Goal: Task Accomplishment & Management: Manage account settings

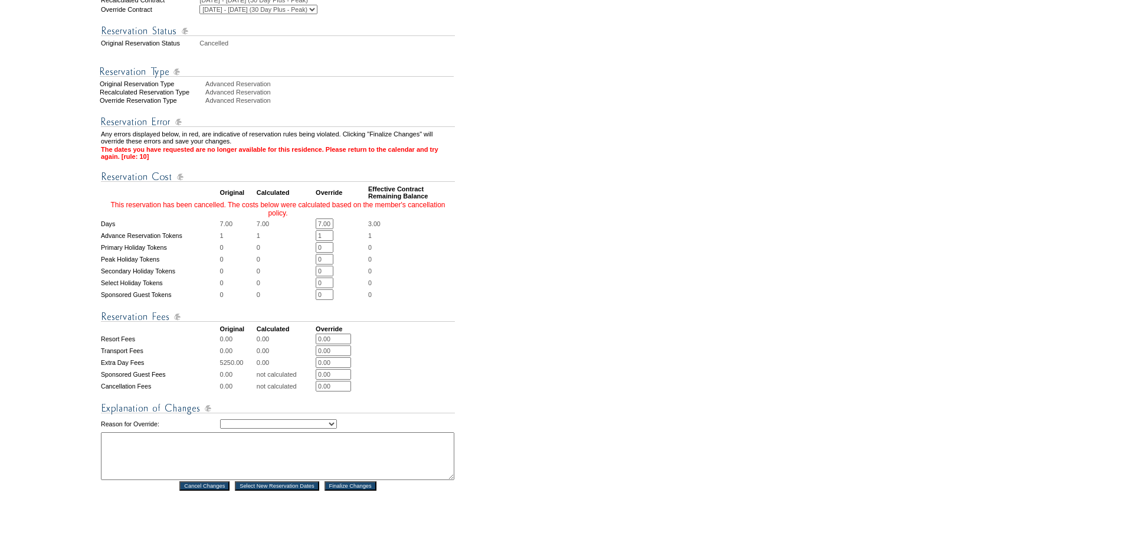
scroll to position [295, 0]
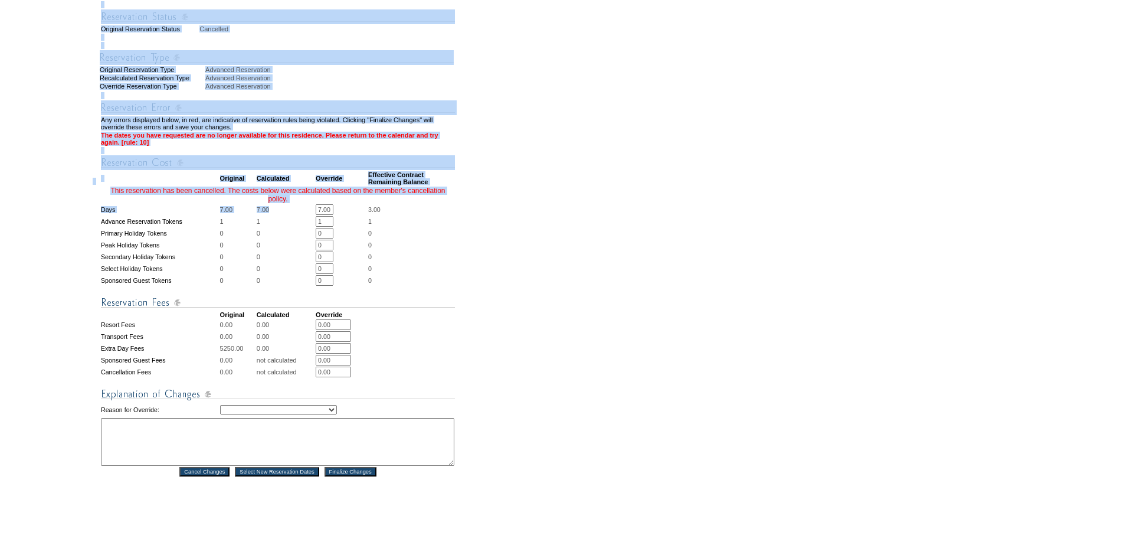
drag, startPoint x: 319, startPoint y: 230, endPoint x: 540, endPoint y: 231, distance: 221.3
click at [540, 231] on form "Follow Us ::" at bounding box center [560, 171] width 1120 height 926
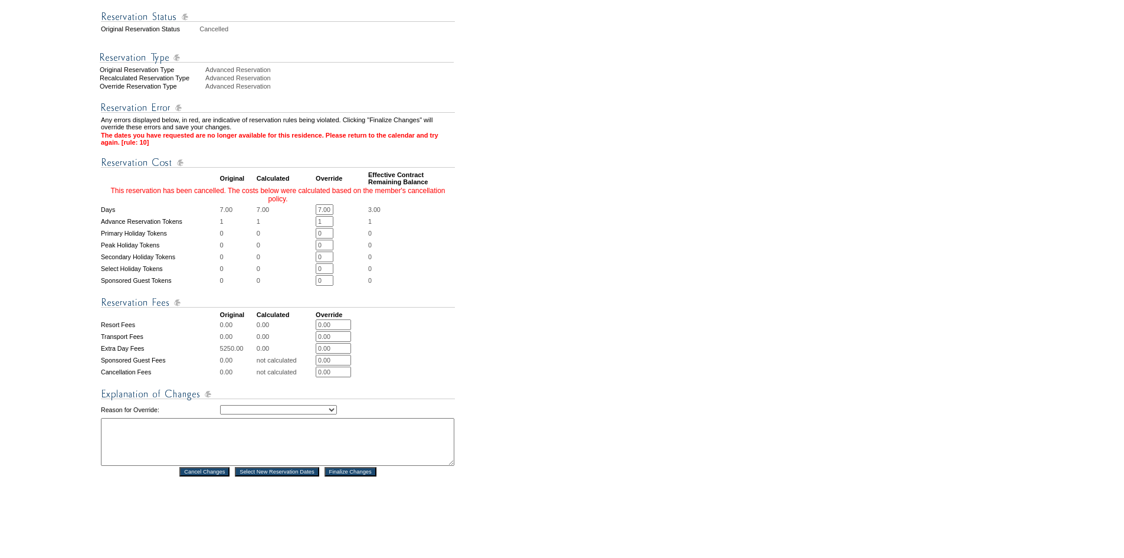
scroll to position [0, 1]
drag, startPoint x: 322, startPoint y: 231, endPoint x: 430, endPoint y: 234, distance: 108.6
click at [430, 215] on tr "Days 7.00 7.00 7.00 * * 3.00" at bounding box center [278, 209] width 354 height 11
type input "0"
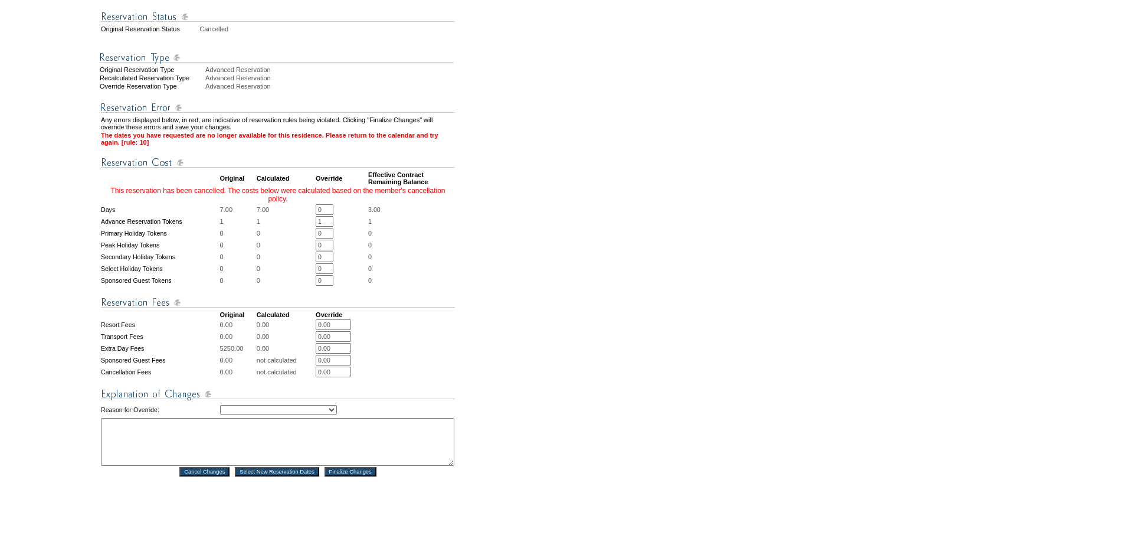
click at [462, 217] on form "Follow Us ::" at bounding box center [560, 171] width 1120 height 926
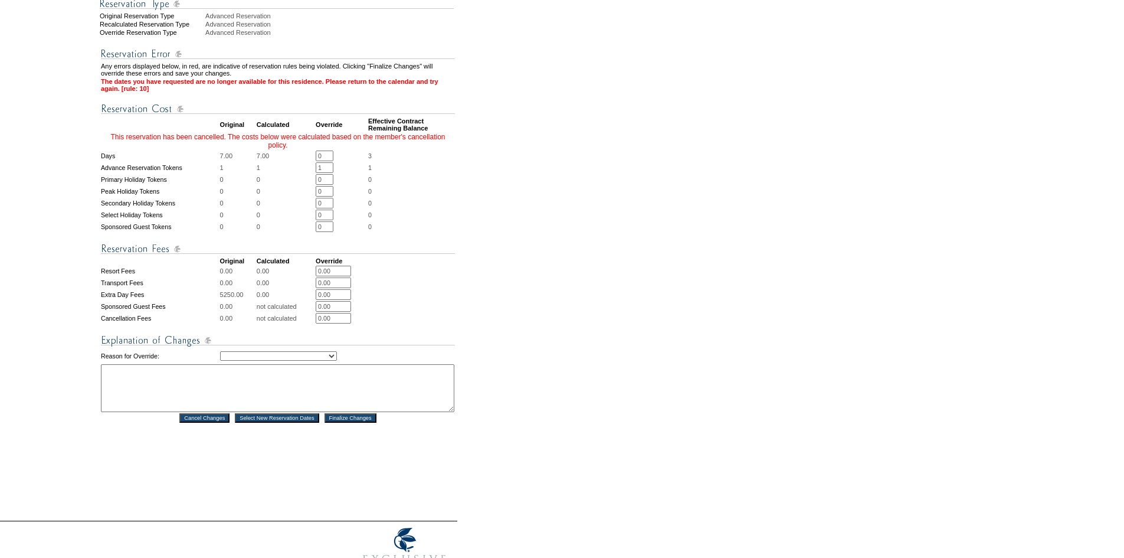
scroll to position [425, 0]
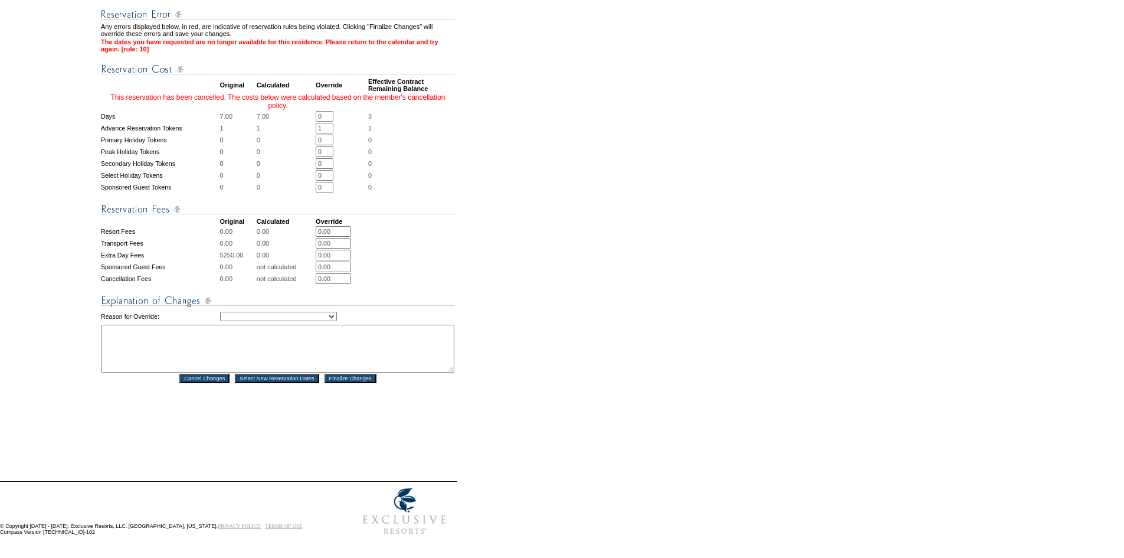
click at [337, 312] on select "Creating Continuous Stay Days Rebooked After Cancellation Editing Occupant Expe…" at bounding box center [278, 316] width 117 height 9
select select "1032"
click at [220, 312] on select "Creating Continuous Stay Days Rebooked After Cancellation Editing Occupant Expe…" at bounding box center [278, 316] width 117 height 9
click at [303, 350] on textarea at bounding box center [277, 349] width 353 height 48
type textarea "ef"
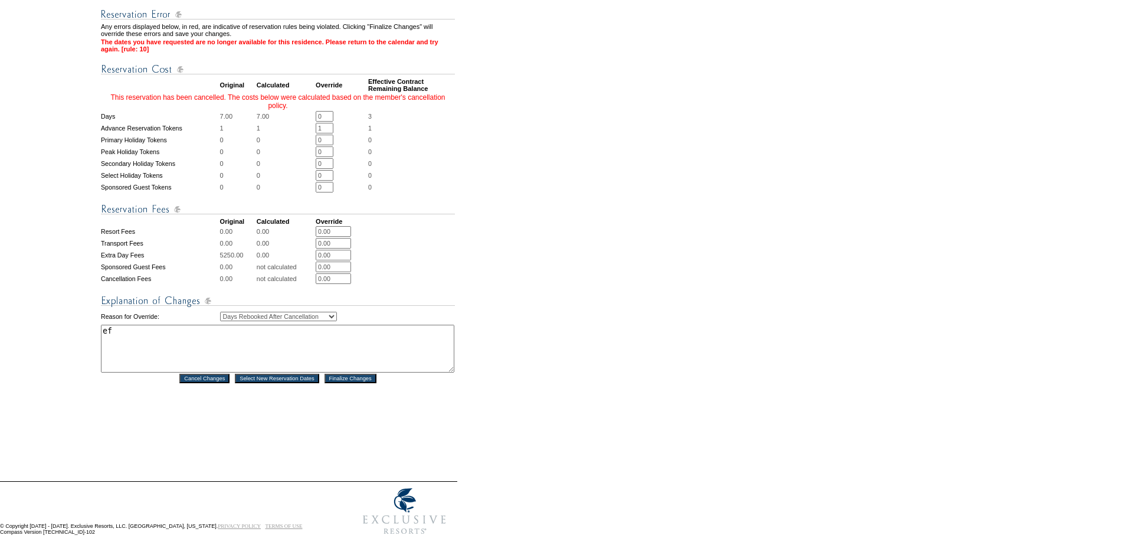
click at [352, 373] on input "Finalize Changes" at bounding box center [351, 377] width 52 height 9
